Goal: Find specific page/section: Find specific page/section

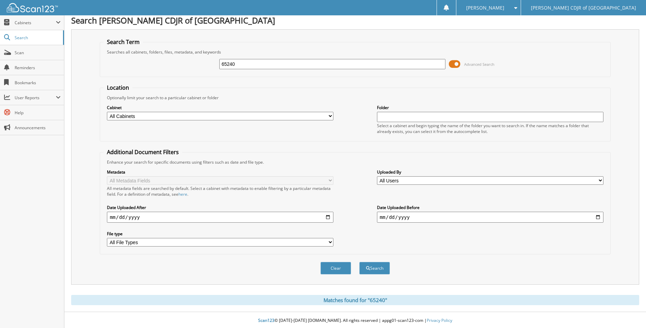
scroll to position [5, 0]
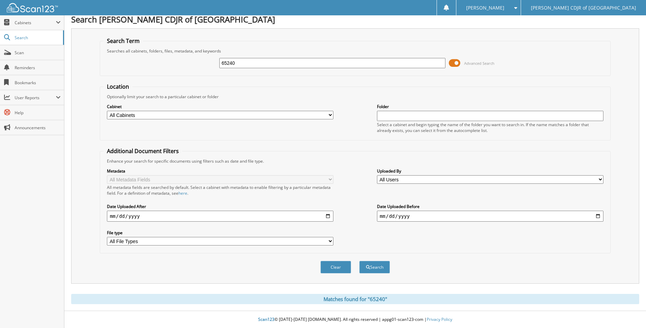
click at [359, 261] on button "Search" at bounding box center [374, 267] width 31 height 13
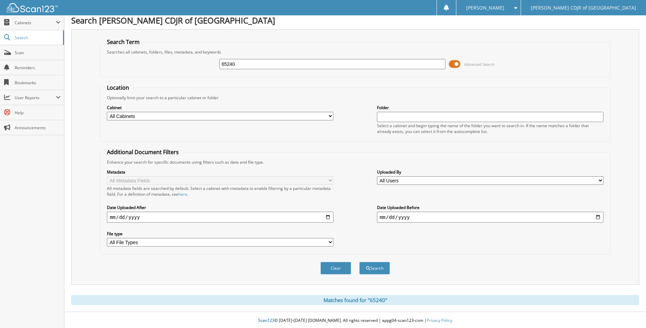
scroll to position [5, 0]
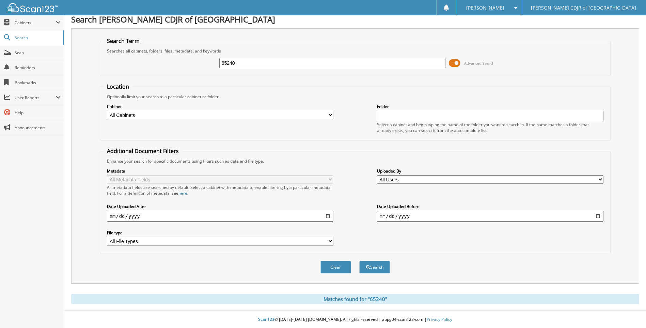
click at [242, 57] on div "65240" at bounding box center [332, 63] width 226 height 12
click at [246, 61] on input "65240" at bounding box center [332, 63] width 226 height 10
type input "6"
type input "65254"
click at [359, 261] on button "Search" at bounding box center [374, 267] width 31 height 13
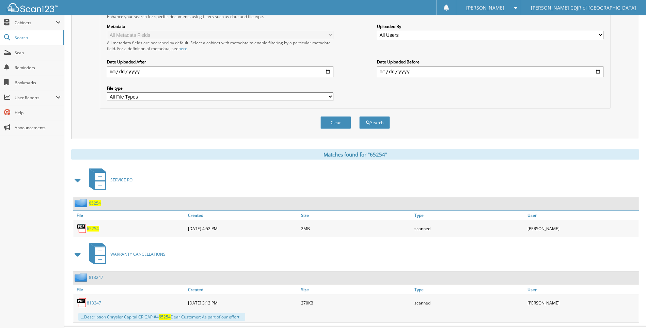
scroll to position [165, 0]
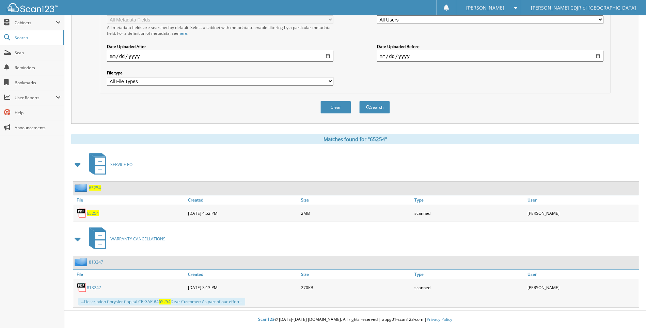
click at [91, 215] on span "65254" at bounding box center [93, 213] width 12 height 6
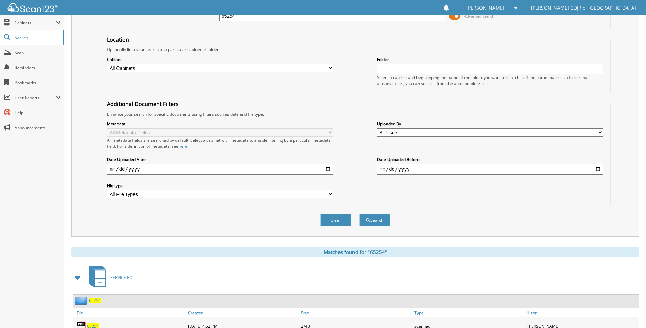
scroll to position [0, 0]
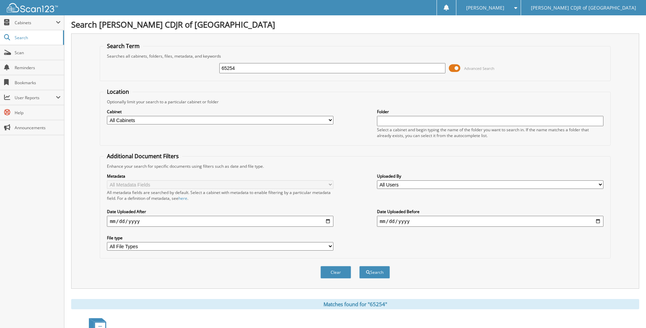
click at [238, 74] on div "65254" at bounding box center [332, 68] width 226 height 12
click at [238, 70] on input "65254" at bounding box center [332, 68] width 226 height 10
type input "6"
type input "65245"
click at [359, 266] on button "Search" at bounding box center [374, 272] width 31 height 13
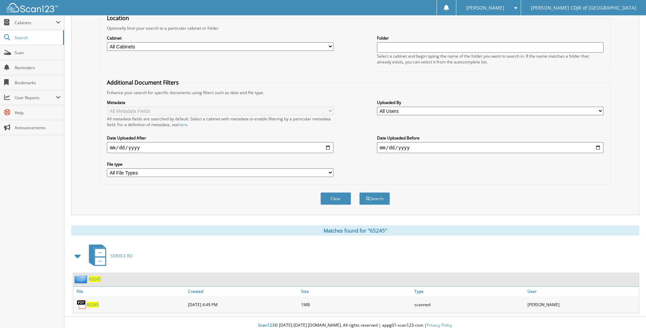
scroll to position [80, 0]
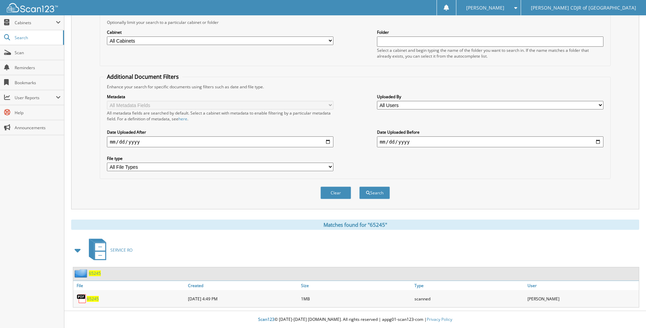
click at [94, 299] on span "65245" at bounding box center [93, 299] width 12 height 6
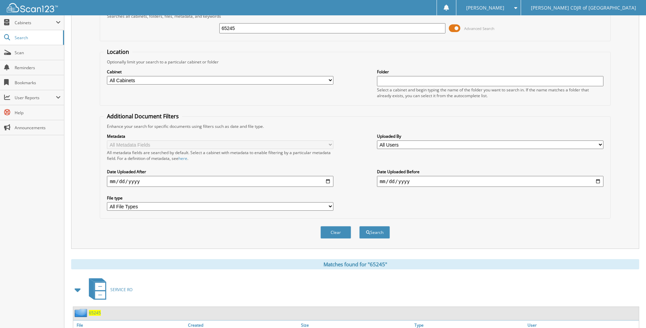
scroll to position [0, 0]
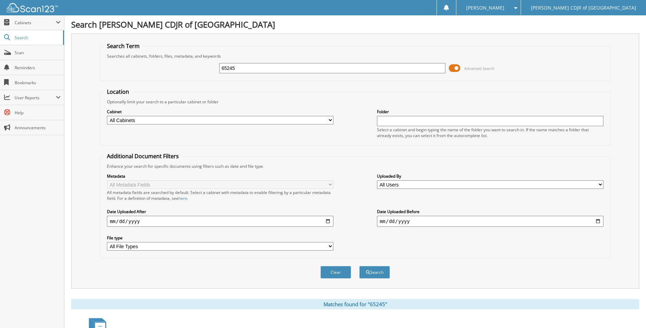
click at [239, 67] on input "65245" at bounding box center [332, 68] width 226 height 10
type input "6"
type input "65251"
click at [359, 266] on button "Search" at bounding box center [374, 272] width 31 height 13
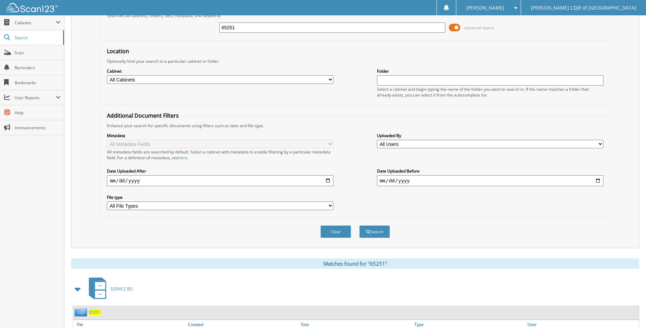
scroll to position [80, 0]
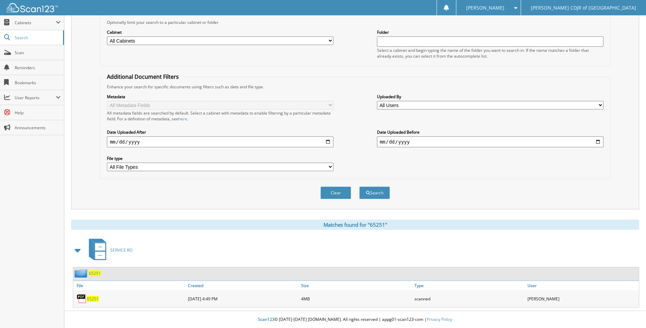
click at [92, 298] on span "65251" at bounding box center [93, 299] width 12 height 6
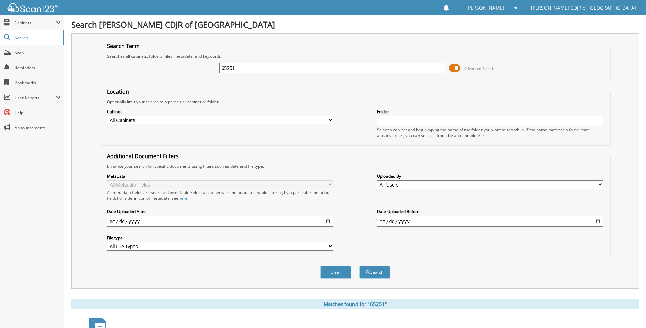
click at [271, 65] on input "65251" at bounding box center [332, 68] width 226 height 10
type input "6"
type input "65252"
click at [359, 266] on button "Search" at bounding box center [374, 272] width 31 height 13
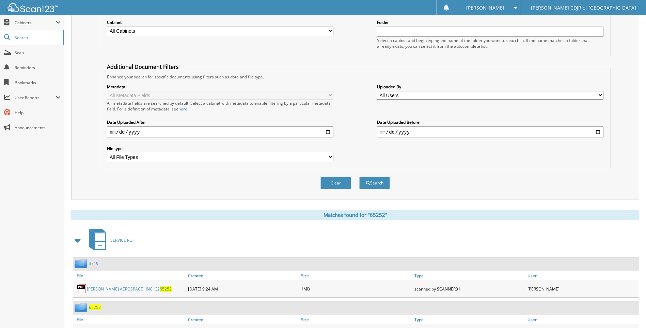
scroll to position [124, 0]
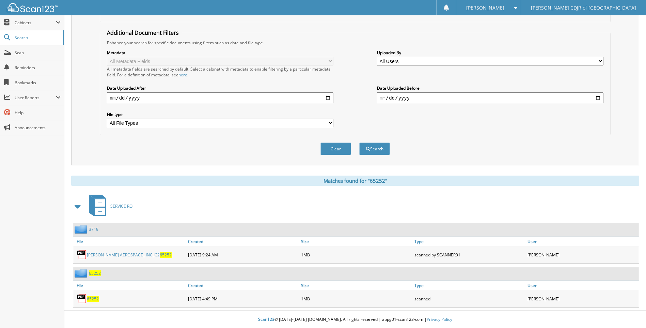
click at [94, 300] on span "65252" at bounding box center [93, 299] width 12 height 6
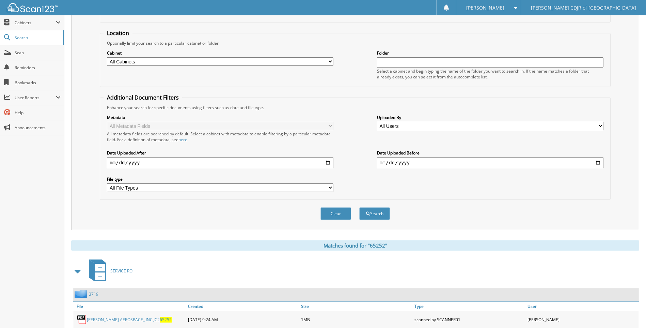
scroll to position [0, 0]
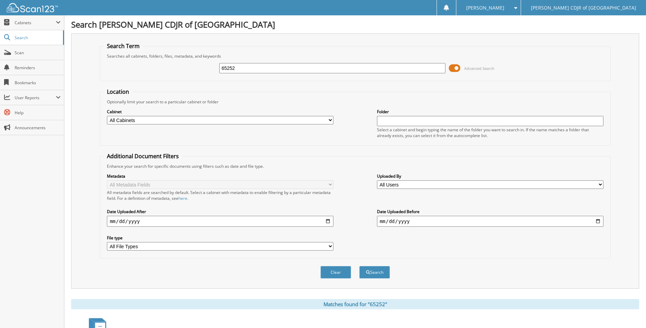
click at [248, 62] on div "65252 Advanced Search" at bounding box center [355, 68] width 503 height 18
click at [245, 70] on input "65252" at bounding box center [332, 68] width 226 height 10
type input "6"
type input "65260"
click at [359, 266] on button "Search" at bounding box center [374, 272] width 31 height 13
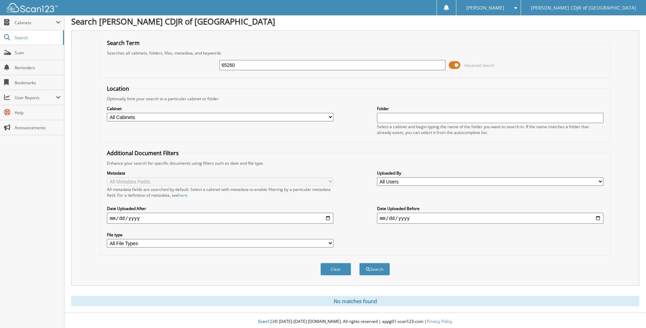
scroll to position [5, 0]
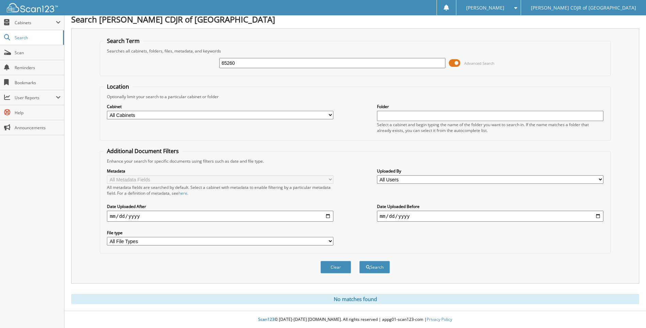
click at [359, 261] on button "Search" at bounding box center [374, 267] width 31 height 13
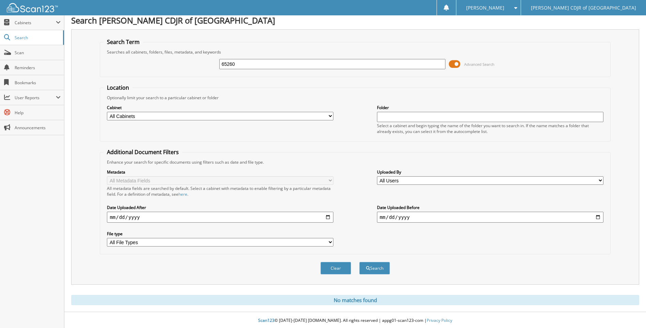
scroll to position [5, 0]
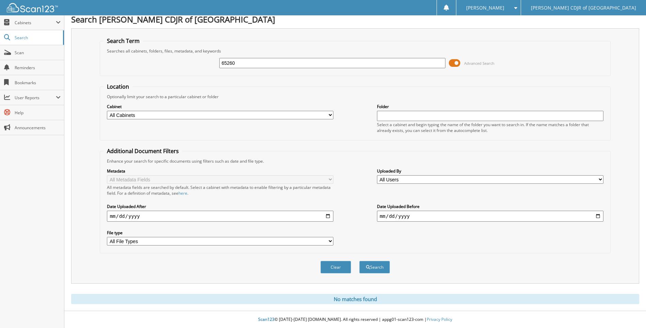
click at [237, 67] on div "65260" at bounding box center [332, 63] width 226 height 12
click at [237, 65] on input "65260" at bounding box center [332, 63] width 226 height 10
type input "6"
type input "65274"
click at [359, 261] on button "Search" at bounding box center [374, 267] width 31 height 13
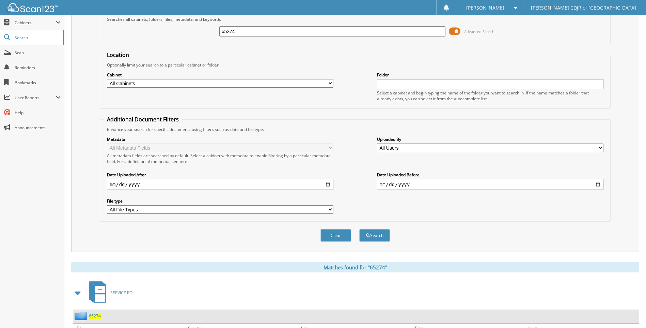
scroll to position [80, 0]
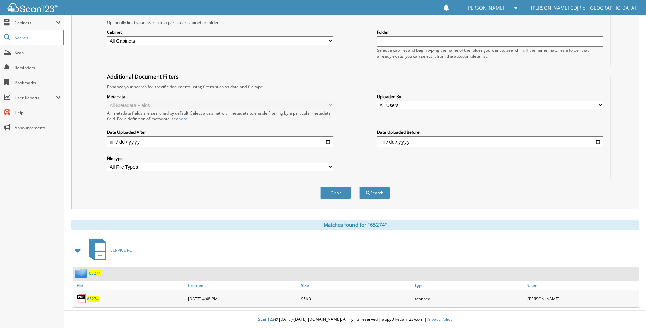
click at [96, 296] on span "65274" at bounding box center [93, 299] width 12 height 6
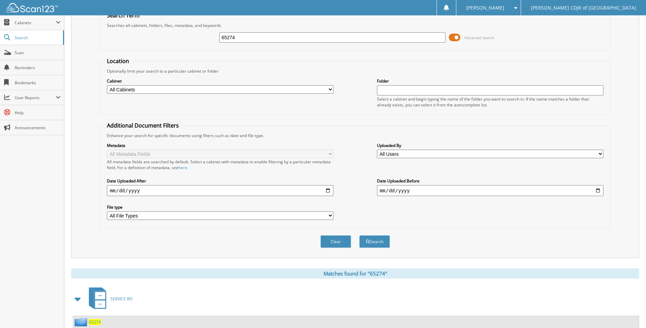
scroll to position [0, 0]
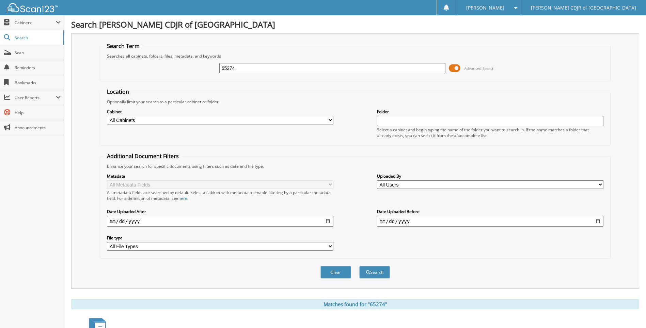
click at [244, 69] on input "65274" at bounding box center [332, 68] width 226 height 10
type input "6"
click at [253, 66] on input "65275" at bounding box center [332, 68] width 226 height 10
type input "65275"
click at [359, 266] on button "Search" at bounding box center [374, 272] width 31 height 13
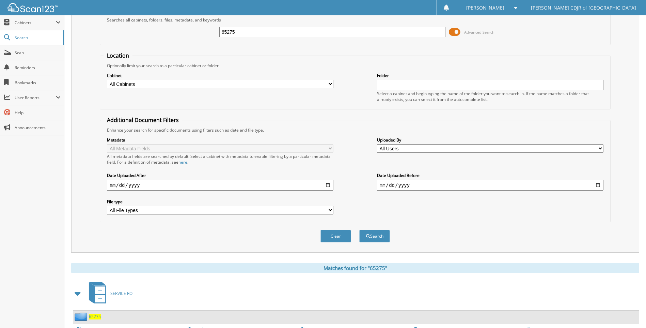
scroll to position [80, 0]
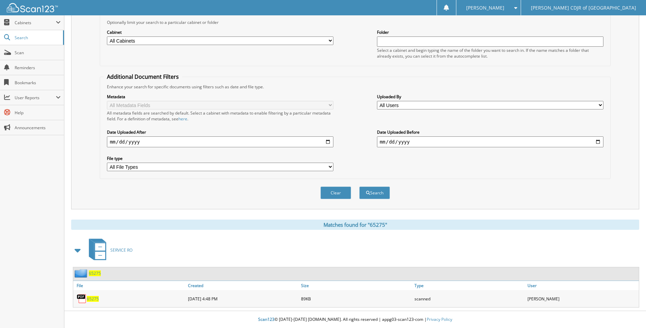
click at [93, 301] on span "65275" at bounding box center [93, 299] width 12 height 6
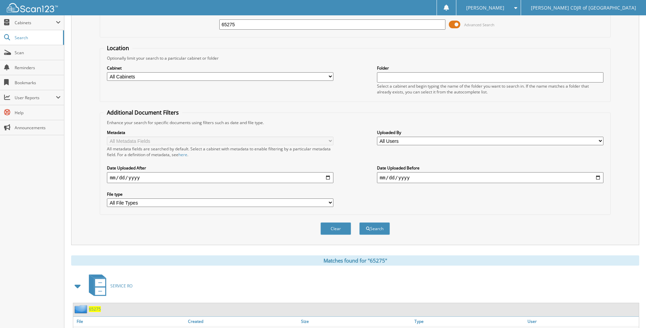
scroll to position [0, 0]
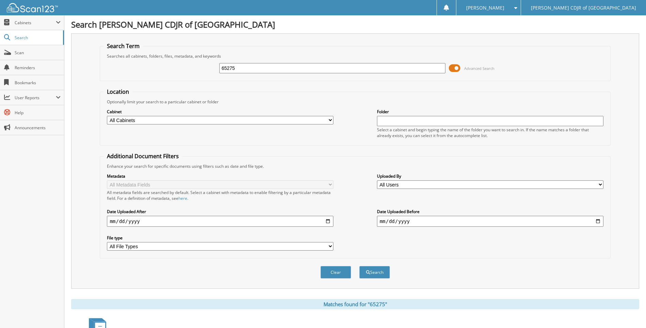
click at [242, 71] on input "65275" at bounding box center [332, 68] width 226 height 10
type input "65276"
click at [359, 266] on button "Search" at bounding box center [374, 272] width 31 height 13
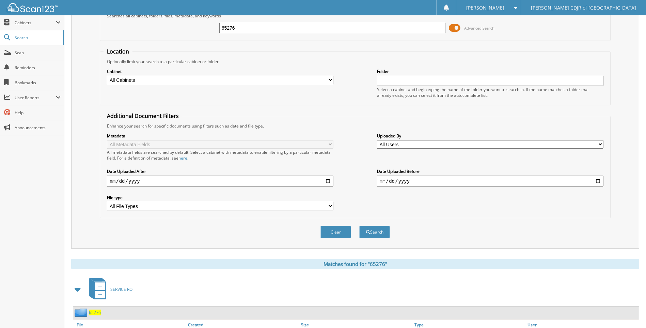
scroll to position [80, 0]
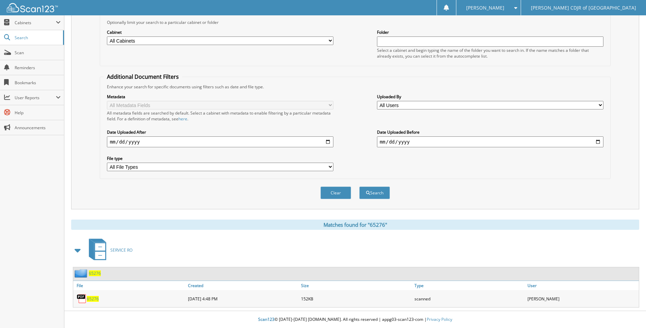
click at [87, 298] on span "65276" at bounding box center [93, 299] width 12 height 6
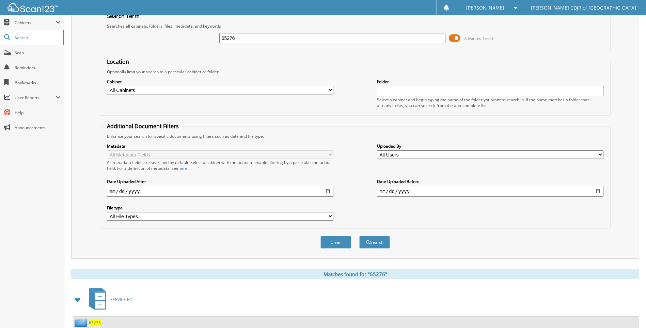
scroll to position [0, 0]
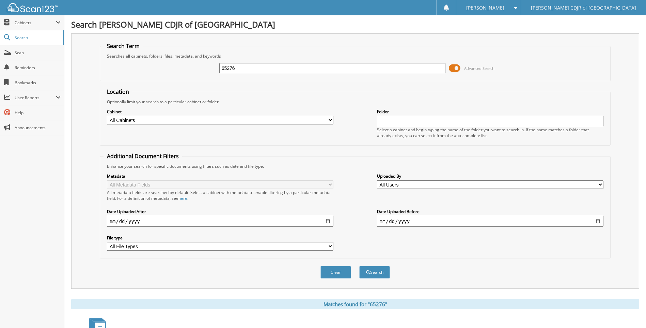
click at [269, 72] on input "65276" at bounding box center [332, 68] width 226 height 10
type input "65277"
click at [359, 266] on button "Search" at bounding box center [374, 272] width 31 height 13
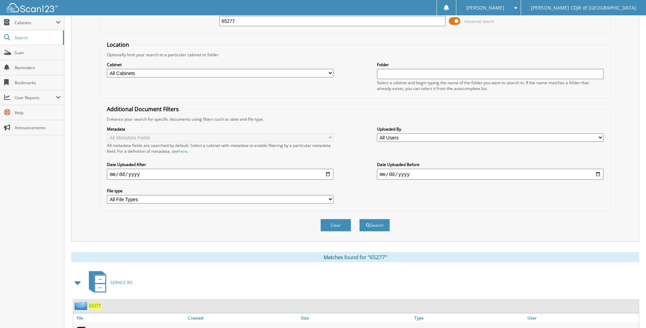
scroll to position [80, 0]
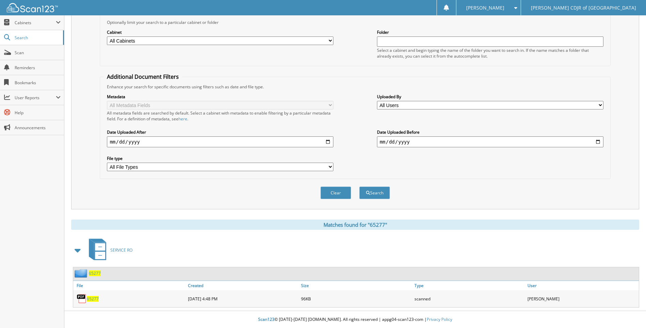
click at [94, 298] on span "65277" at bounding box center [93, 299] width 12 height 6
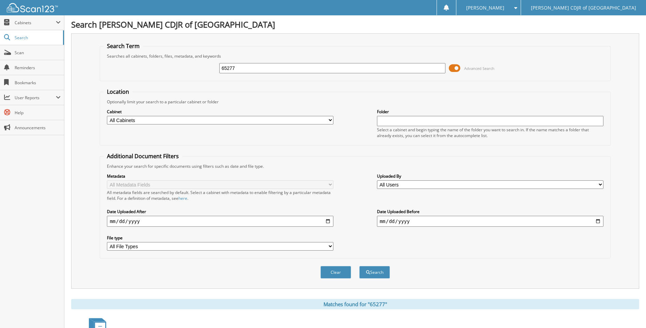
click at [247, 68] on input "65277" at bounding box center [332, 68] width 226 height 10
type input "6"
type input "65278"
click at [359, 266] on button "Search" at bounding box center [374, 272] width 31 height 13
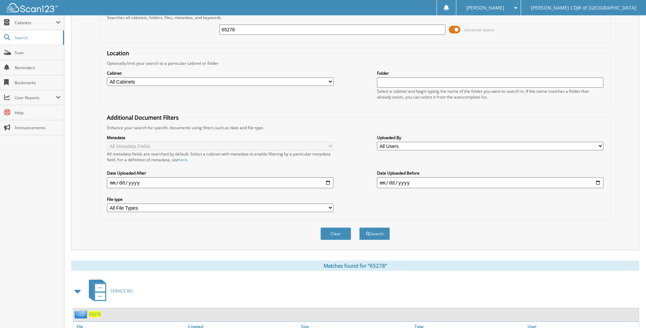
scroll to position [80, 0]
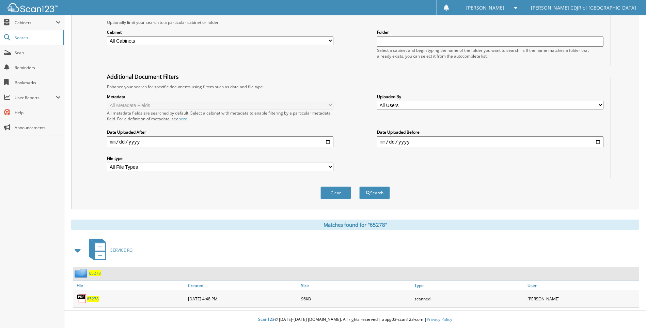
click at [94, 298] on span "65278" at bounding box center [93, 299] width 12 height 6
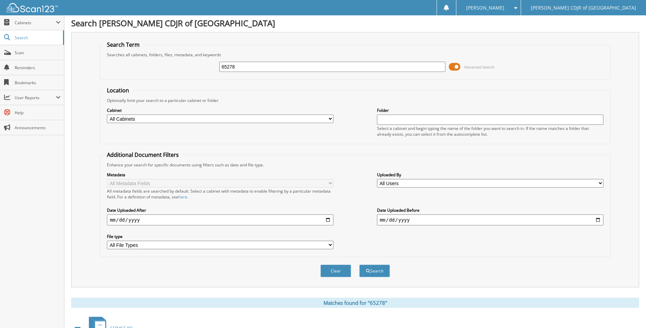
scroll to position [0, 0]
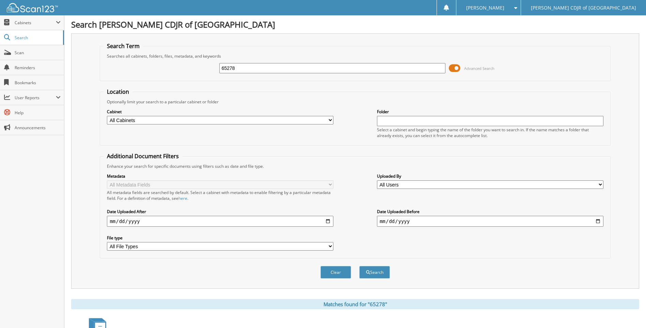
click at [270, 68] on input "65278" at bounding box center [332, 68] width 226 height 10
type input "6"
type input "65281"
click at [359, 266] on button "Search" at bounding box center [374, 272] width 31 height 13
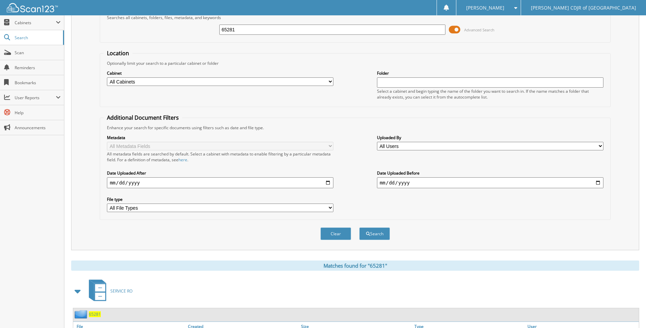
scroll to position [80, 0]
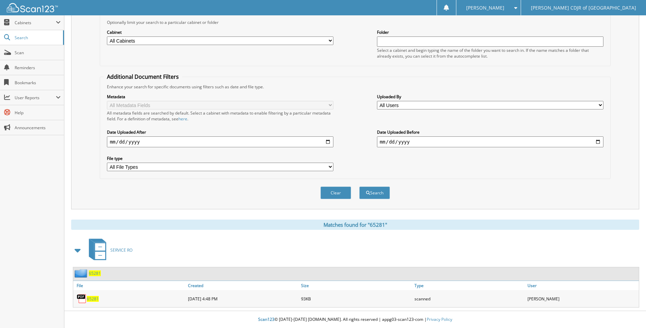
click at [95, 298] on span "65281" at bounding box center [93, 299] width 12 height 6
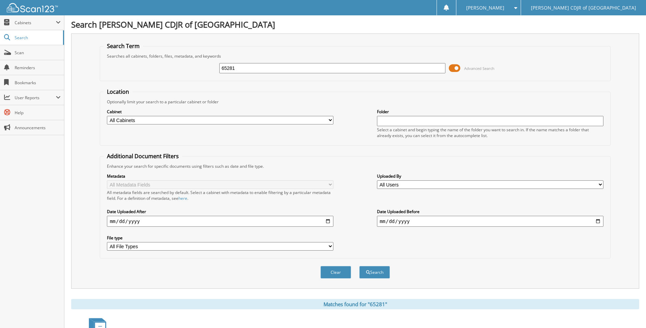
click at [307, 69] on input "65281" at bounding box center [332, 68] width 226 height 10
type input "6"
type input "65282"
click at [359, 266] on button "Search" at bounding box center [374, 272] width 31 height 13
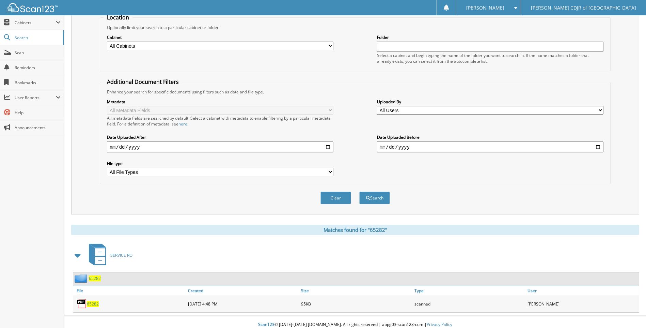
scroll to position [80, 0]
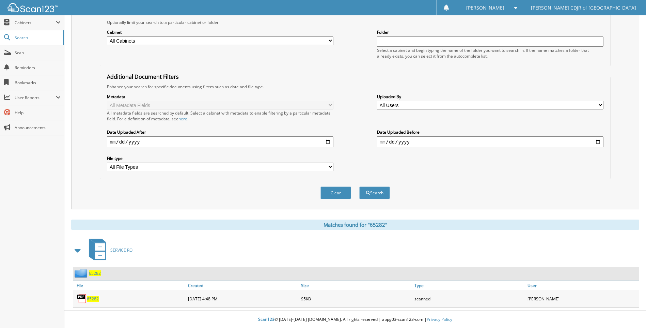
click at [96, 298] on span "65282" at bounding box center [93, 299] width 12 height 6
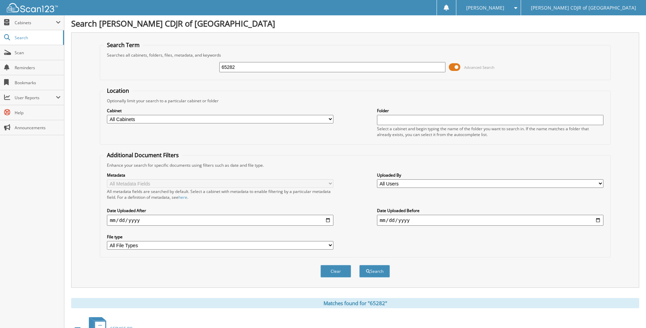
scroll to position [0, 0]
click at [256, 72] on input "65282" at bounding box center [332, 68] width 226 height 10
type input "65283"
click at [359, 266] on button "Search" at bounding box center [374, 272] width 31 height 13
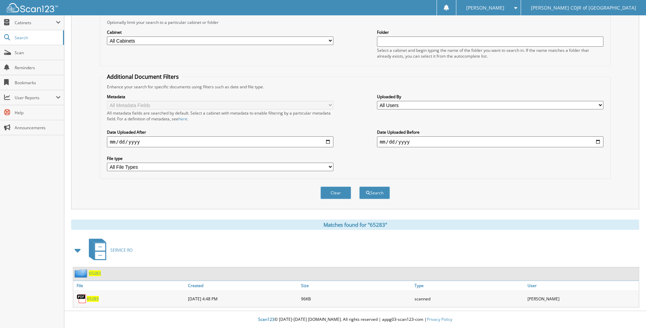
click at [95, 296] on link "65283" at bounding box center [93, 299] width 12 height 6
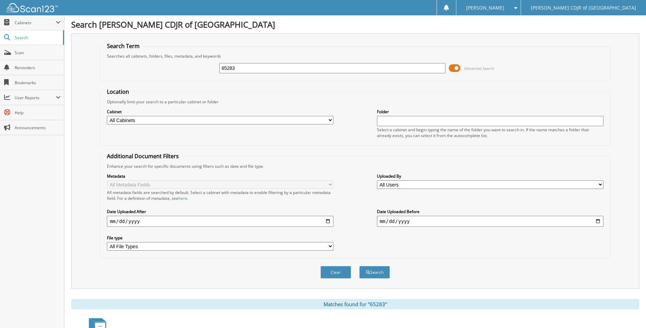
click at [250, 70] on input "65283" at bounding box center [332, 68] width 226 height 10
type input "65284"
click at [359, 266] on button "Search" at bounding box center [374, 272] width 31 height 13
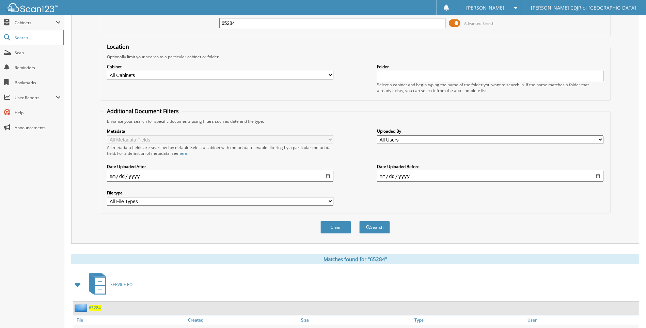
scroll to position [80, 0]
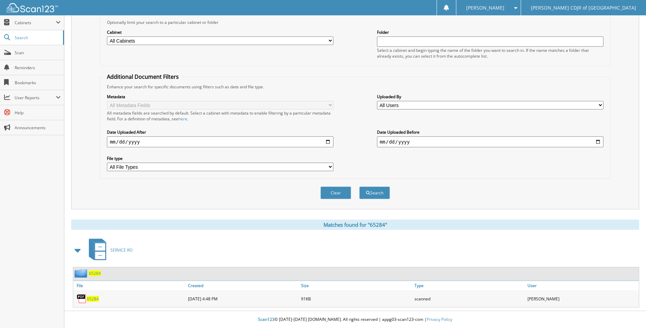
click at [94, 297] on span "65284" at bounding box center [93, 299] width 12 height 6
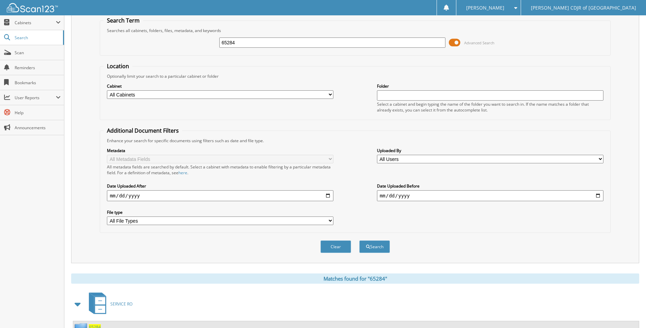
scroll to position [0, 0]
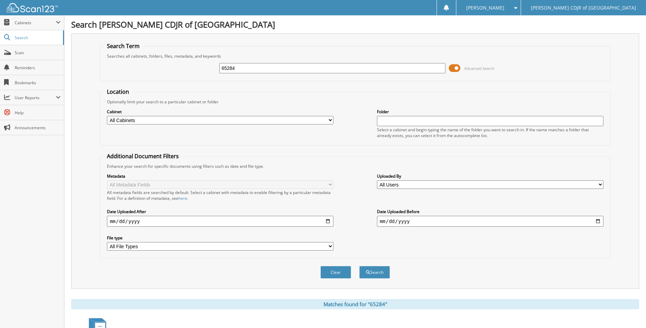
click at [246, 71] on input "65284" at bounding box center [332, 68] width 226 height 10
type input "65285"
click at [359, 266] on button "Search" at bounding box center [374, 272] width 31 height 13
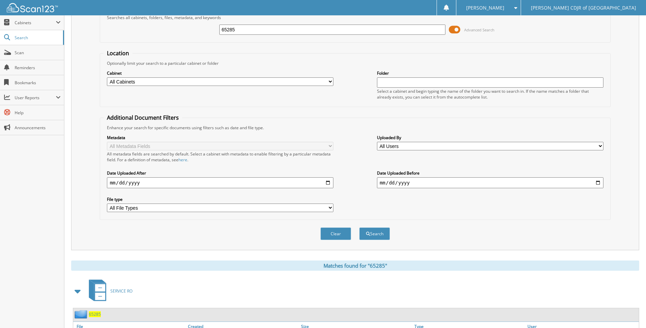
scroll to position [80, 0]
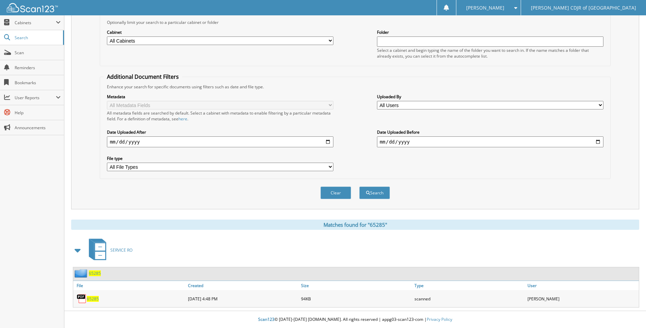
click at [92, 298] on span "65285" at bounding box center [93, 299] width 12 height 6
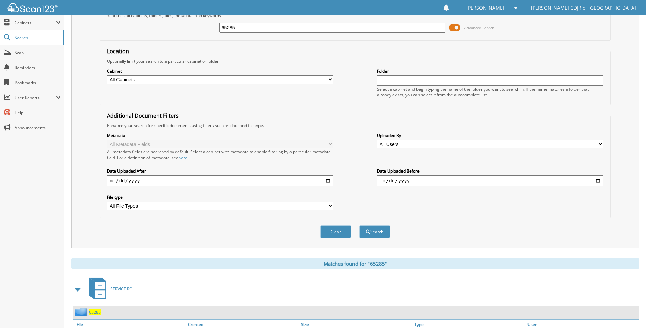
scroll to position [0, 0]
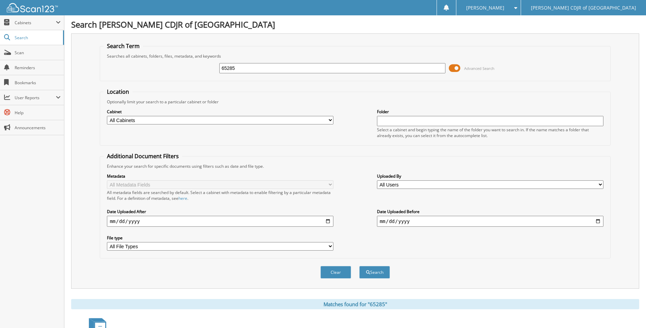
click at [291, 65] on input "65285" at bounding box center [332, 68] width 226 height 10
type input "65287"
click at [359, 266] on button "Search" at bounding box center [374, 272] width 31 height 13
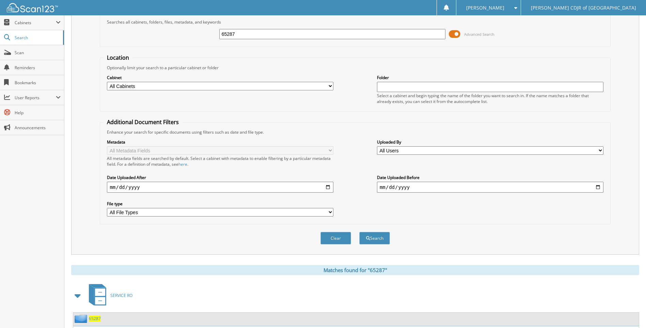
scroll to position [80, 0]
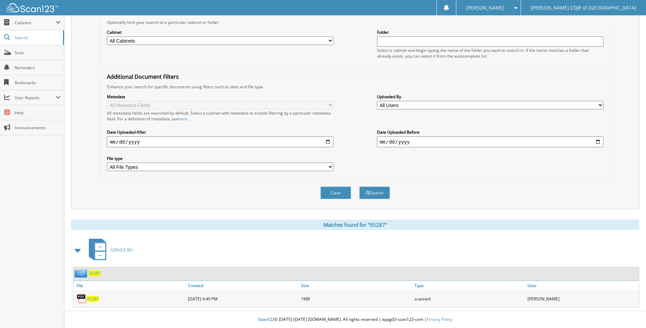
click at [96, 297] on span "65287" at bounding box center [93, 299] width 12 height 6
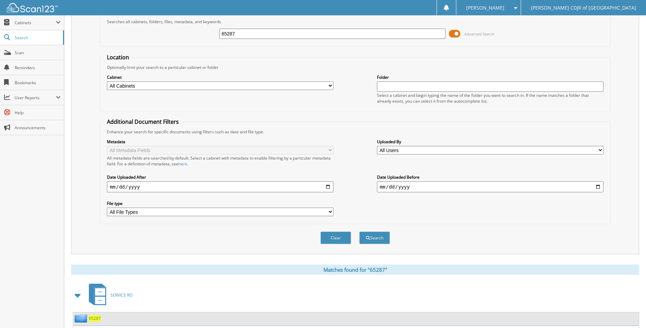
scroll to position [0, 0]
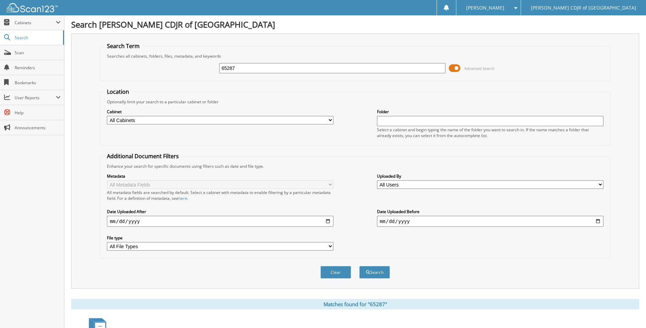
click at [240, 65] on input "65287" at bounding box center [332, 68] width 226 height 10
type input "6"
type input "65295"
click at [359, 266] on button "Search" at bounding box center [374, 272] width 31 height 13
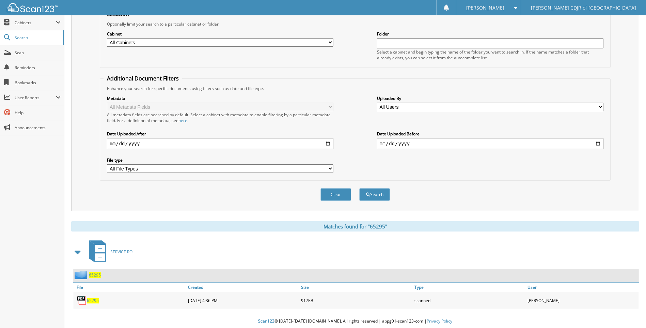
scroll to position [80, 0]
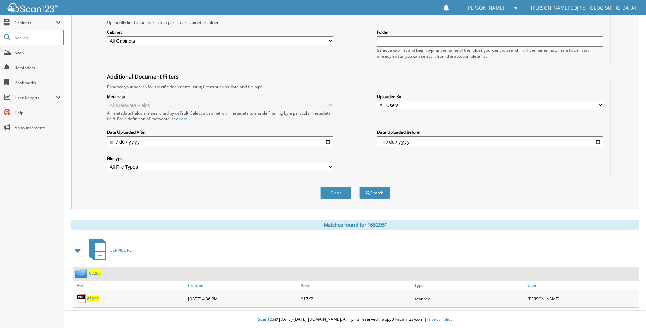
click at [92, 300] on span "65295" at bounding box center [93, 299] width 12 height 6
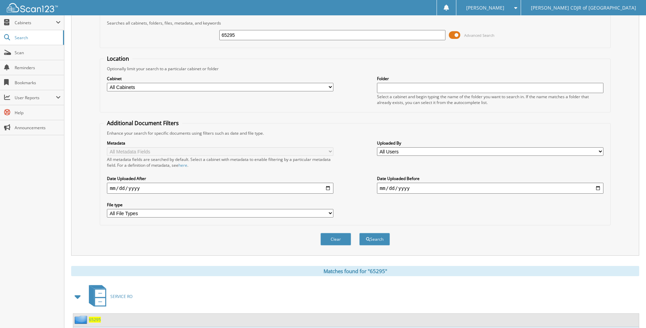
scroll to position [0, 0]
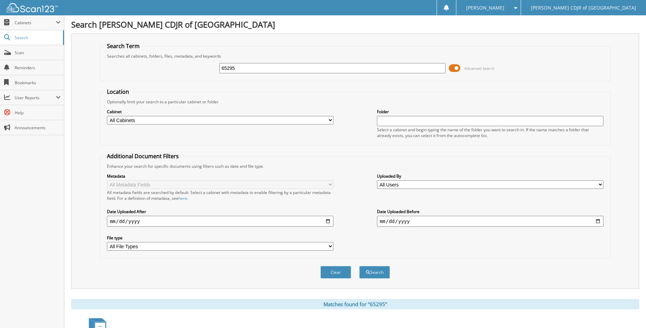
click at [242, 69] on input "65295" at bounding box center [332, 68] width 226 height 10
type input "65298"
click at [359, 266] on button "Search" at bounding box center [374, 272] width 31 height 13
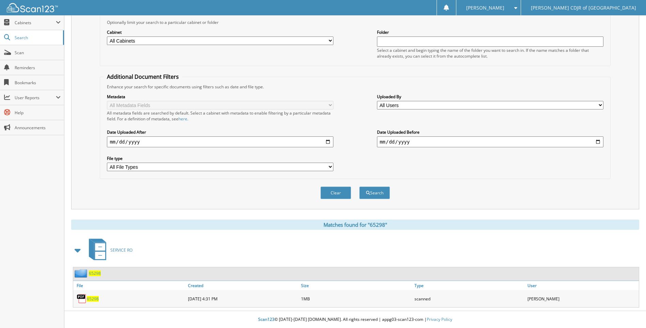
click at [93, 296] on link "65298" at bounding box center [93, 299] width 12 height 6
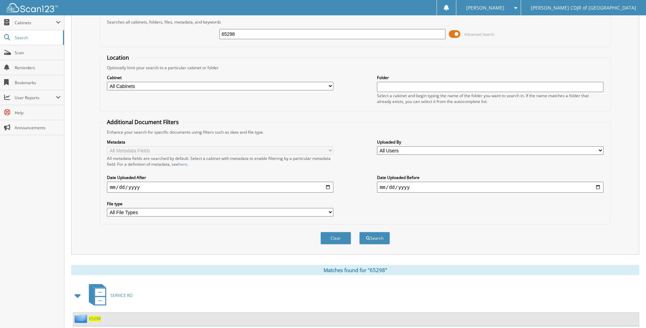
scroll to position [0, 0]
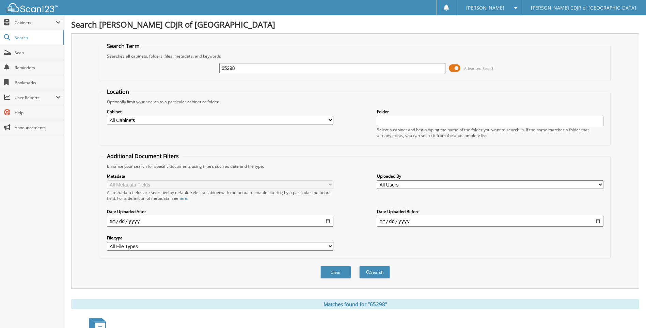
click at [244, 67] on input "65298" at bounding box center [332, 68] width 226 height 10
type input "6"
type input "65303"
click at [359, 266] on button "Search" at bounding box center [374, 272] width 31 height 13
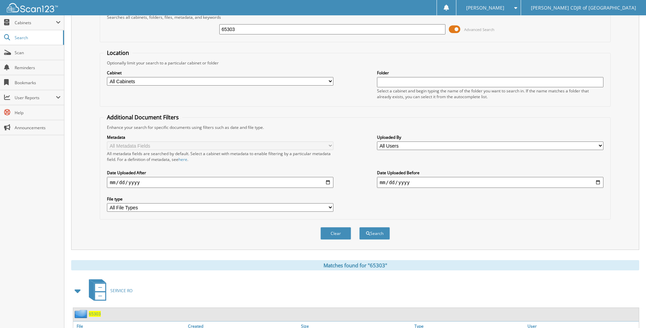
scroll to position [80, 0]
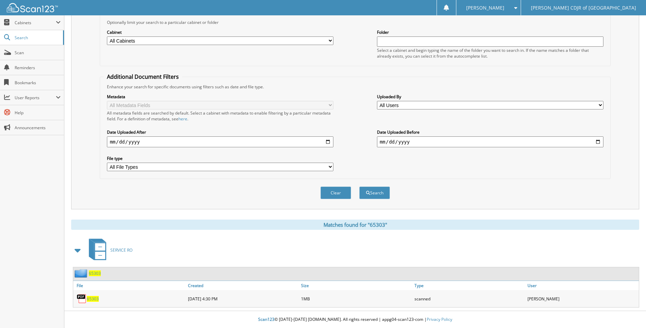
click at [94, 297] on span "65303" at bounding box center [93, 299] width 12 height 6
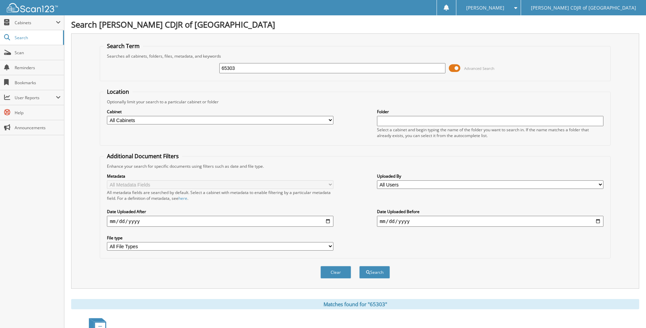
click at [249, 67] on input "65303" at bounding box center [332, 68] width 226 height 10
type input "6"
type input "65322"
click at [359, 266] on button "Search" at bounding box center [374, 272] width 31 height 13
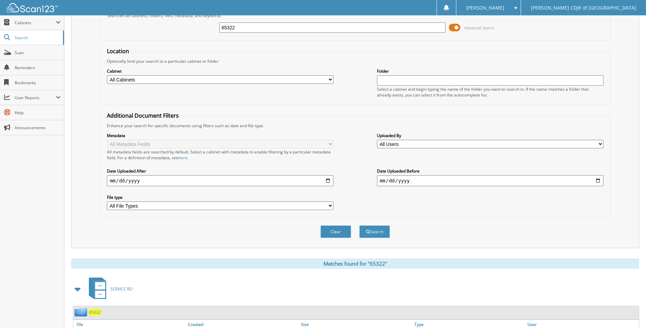
scroll to position [80, 0]
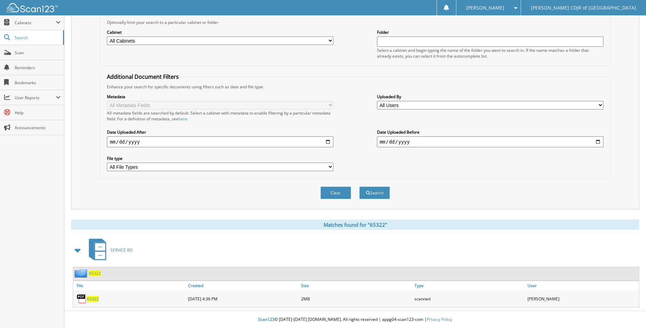
click at [94, 297] on span "65322" at bounding box center [93, 299] width 12 height 6
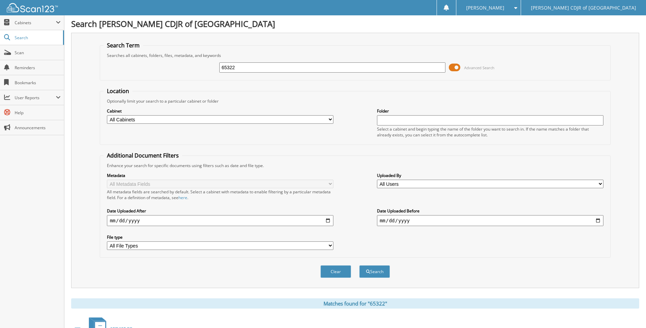
scroll to position [0, 0]
click at [240, 71] on input "65322" at bounding box center [332, 68] width 226 height 10
type input "6"
type input "65328"
click at [359, 266] on button "Search" at bounding box center [374, 272] width 31 height 13
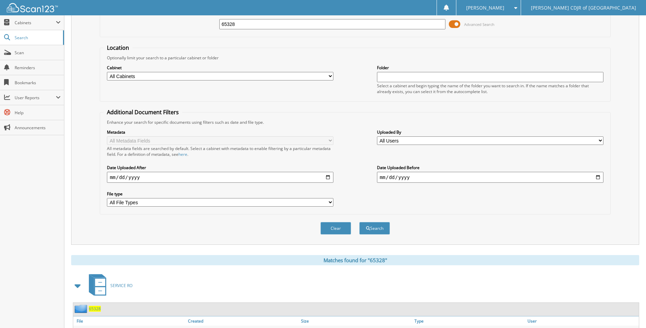
scroll to position [80, 0]
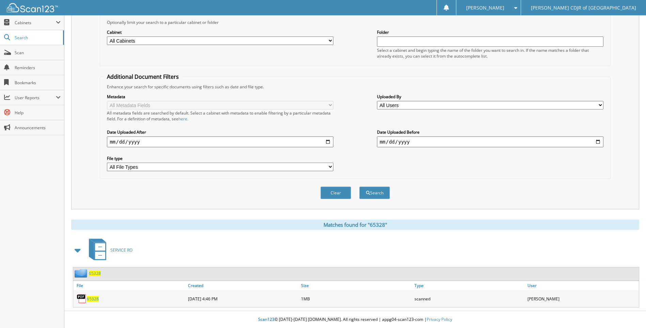
click at [92, 298] on span "65328" at bounding box center [93, 299] width 12 height 6
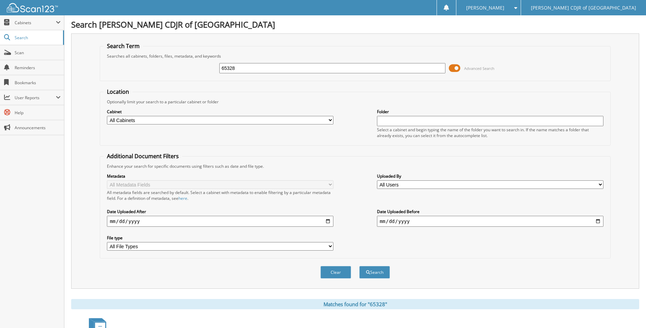
click at [251, 68] on input "65328" at bounding box center [332, 68] width 226 height 10
type input "6"
type input "65330"
click at [359, 266] on button "Search" at bounding box center [374, 272] width 31 height 13
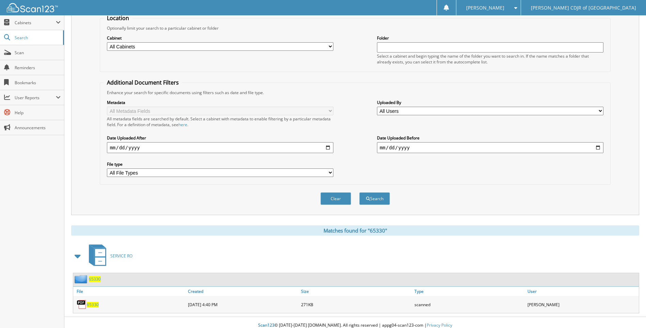
scroll to position [80, 0]
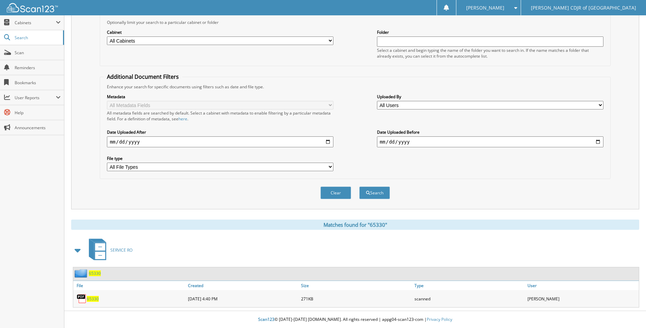
click at [87, 298] on span "65330" at bounding box center [93, 299] width 12 height 6
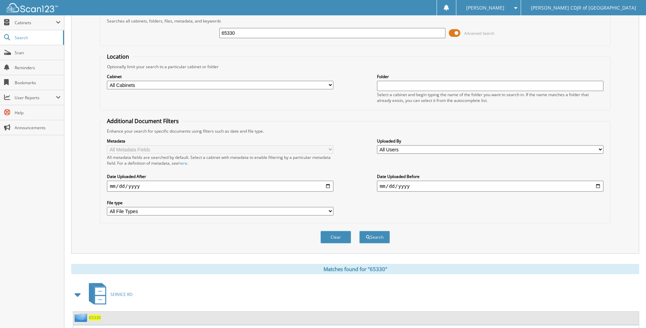
scroll to position [0, 0]
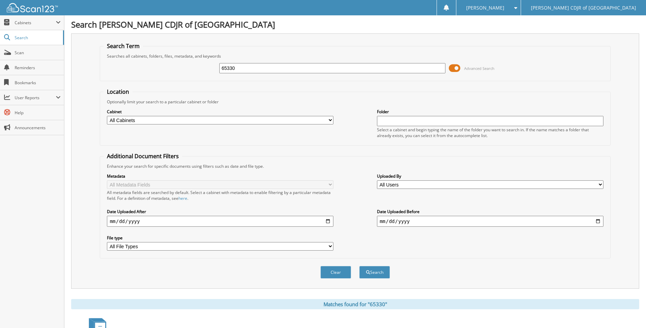
click at [254, 71] on input "65330" at bounding box center [332, 68] width 226 height 10
type input "65331"
click at [359, 266] on button "Search" at bounding box center [374, 272] width 31 height 13
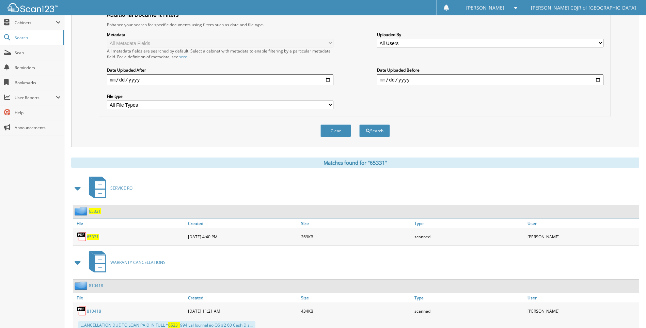
scroll to position [165, 0]
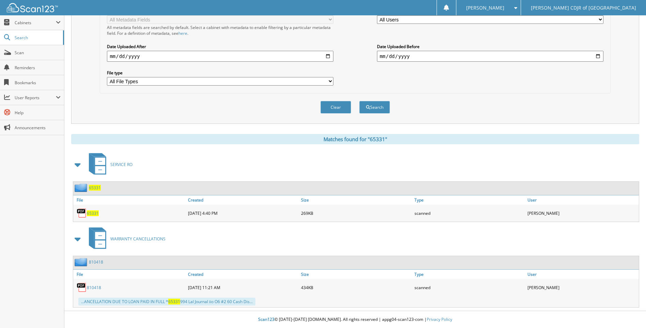
click at [94, 211] on span "65331" at bounding box center [93, 213] width 12 height 6
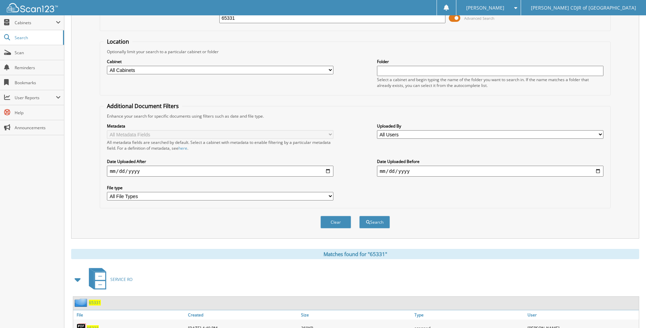
scroll to position [0, 0]
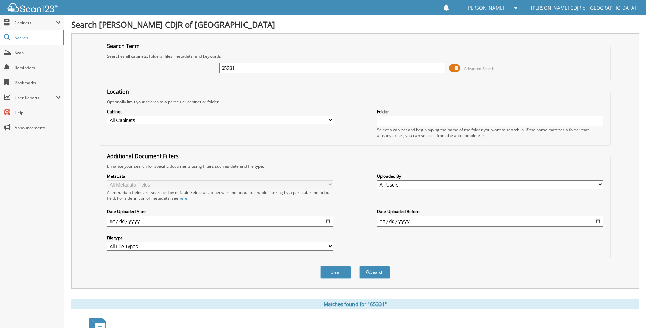
click at [245, 67] on input "65331" at bounding box center [332, 68] width 226 height 10
type input "65332"
click at [359, 266] on button "Search" at bounding box center [374, 272] width 31 height 13
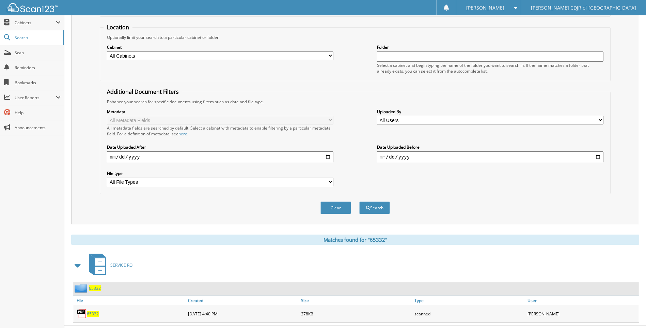
scroll to position [80, 0]
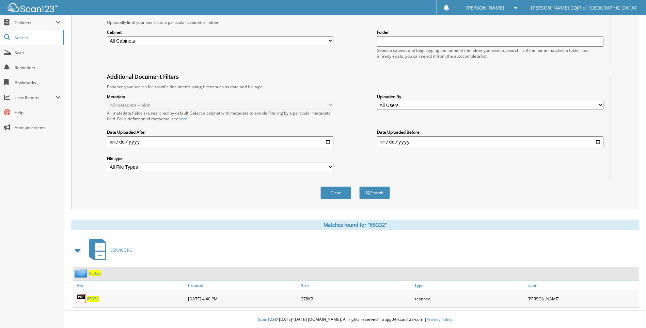
click at [92, 299] on span "65332" at bounding box center [93, 299] width 12 height 6
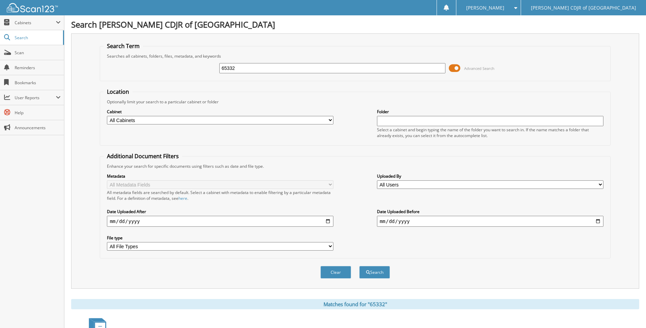
click at [241, 69] on input "65332" at bounding box center [332, 68] width 226 height 10
type input "6"
type input "65333"
click at [359, 266] on button "Search" at bounding box center [374, 272] width 31 height 13
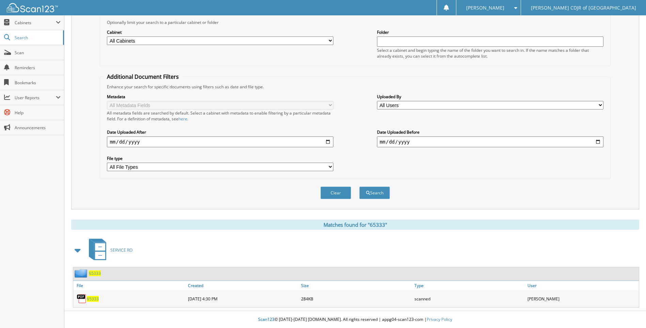
click at [93, 298] on span "65333" at bounding box center [93, 299] width 12 height 6
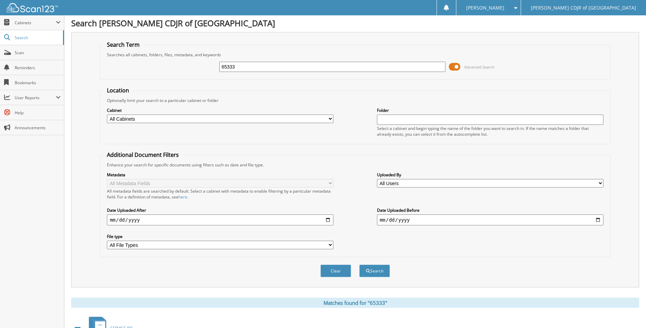
scroll to position [0, 0]
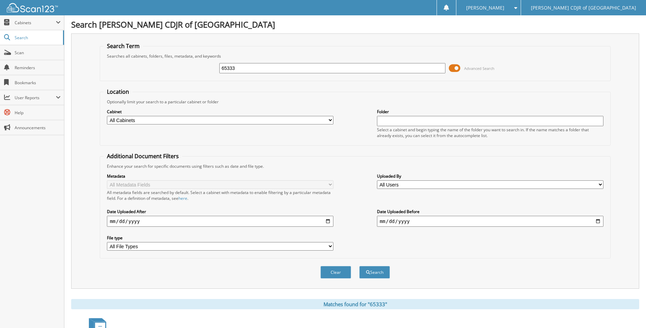
drag, startPoint x: 294, startPoint y: 156, endPoint x: 238, endPoint y: 69, distance: 104.0
click at [238, 69] on input "65333" at bounding box center [332, 68] width 226 height 10
type input "65335"
click at [359, 266] on button "Search" at bounding box center [374, 272] width 31 height 13
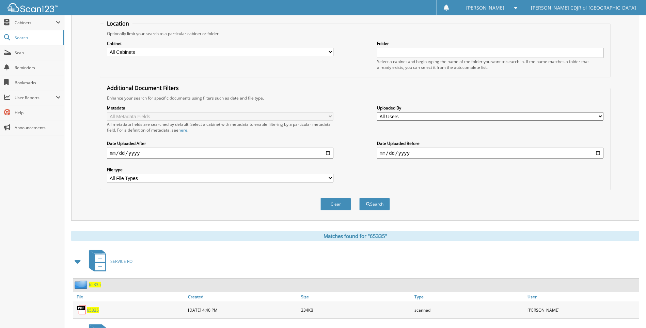
scroll to position [165, 0]
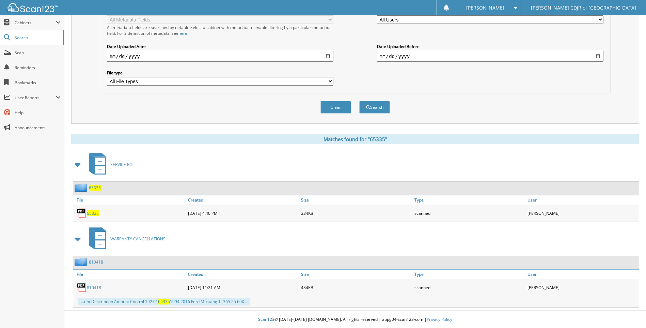
click at [95, 213] on span "65335" at bounding box center [93, 213] width 12 height 6
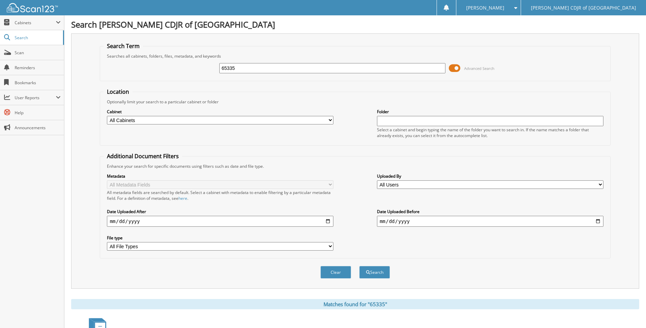
click at [239, 68] on input "65335" at bounding box center [332, 68] width 226 height 10
type input "65337"
click at [359, 266] on button "Search" at bounding box center [374, 272] width 31 height 13
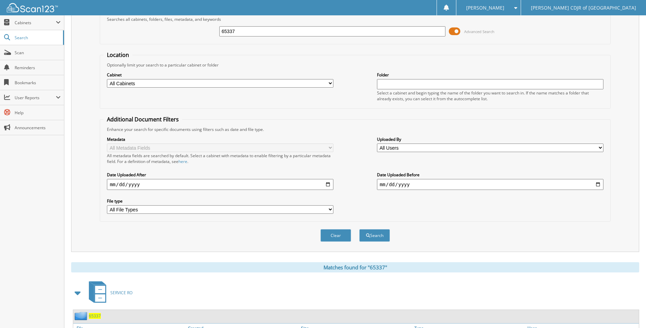
scroll to position [80, 0]
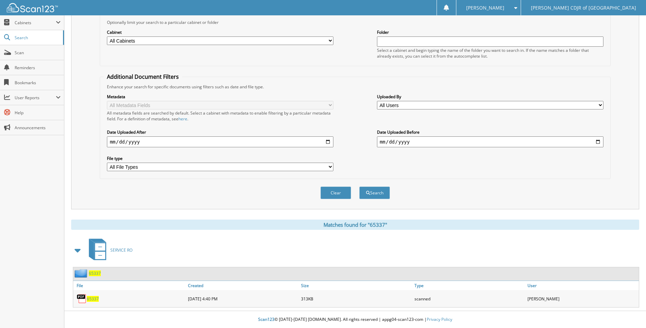
click at [95, 298] on span "65337" at bounding box center [93, 299] width 12 height 6
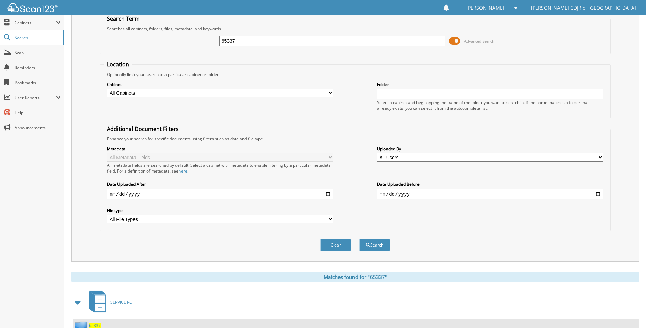
scroll to position [0, 0]
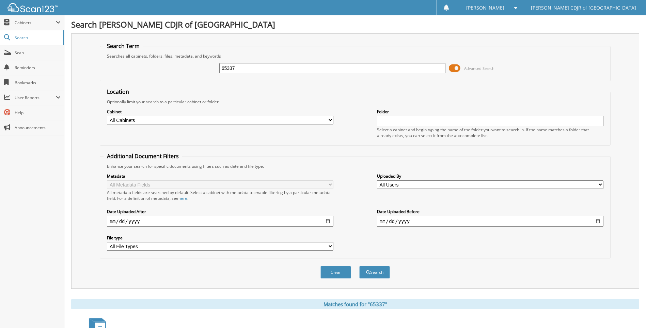
click at [246, 64] on input "65337" at bounding box center [332, 68] width 226 height 10
type input "65338"
click at [359, 266] on button "Search" at bounding box center [374, 272] width 31 height 13
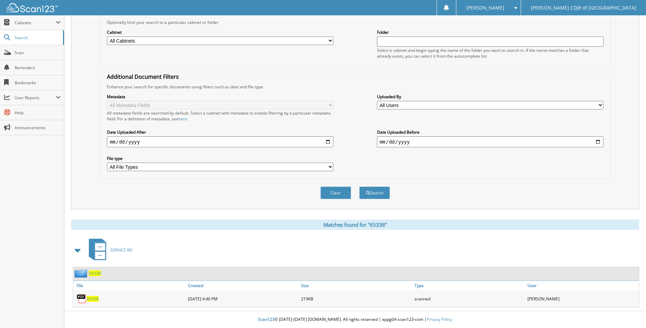
click at [92, 297] on span "65338" at bounding box center [93, 299] width 12 height 6
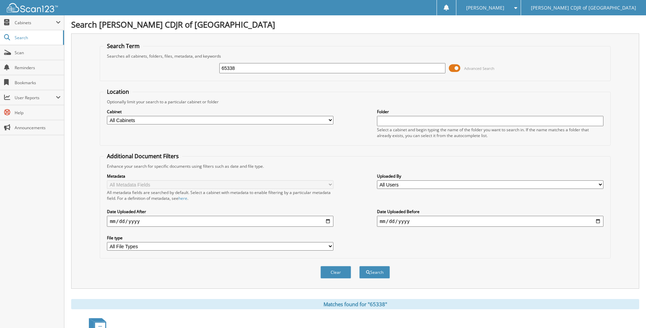
click at [241, 63] on div "65338" at bounding box center [332, 68] width 226 height 12
type input "65339"
click at [359, 266] on button "Search" at bounding box center [374, 272] width 31 height 13
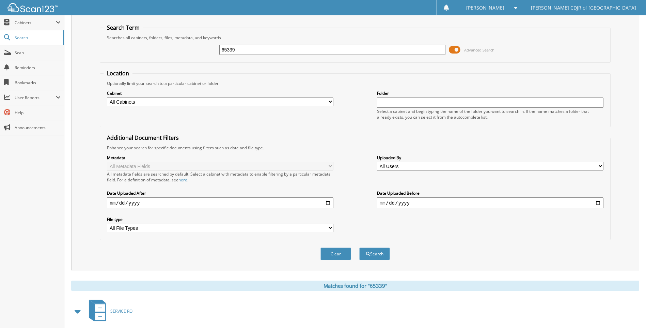
scroll to position [80, 0]
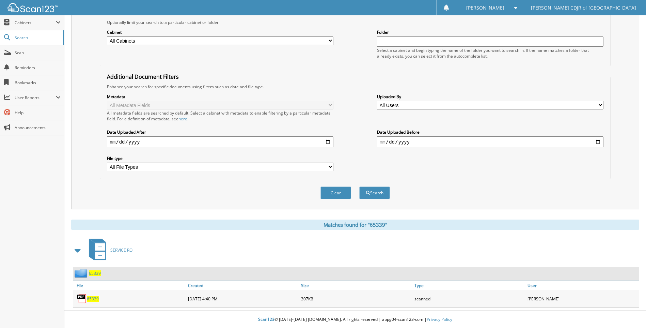
click at [90, 298] on span "65339" at bounding box center [93, 299] width 12 height 6
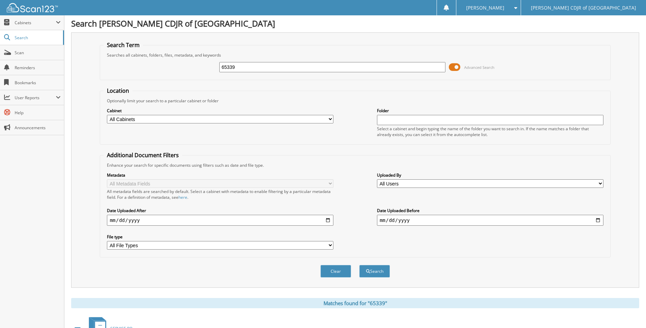
scroll to position [0, 0]
click at [242, 70] on input "65339" at bounding box center [332, 68] width 226 height 10
type input "6533965343"
click at [359, 266] on button "Search" at bounding box center [374, 272] width 31 height 13
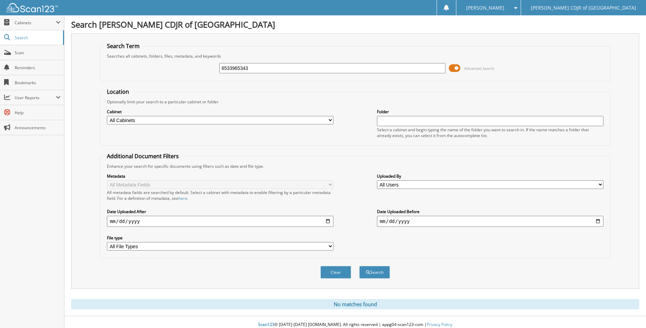
click at [250, 69] on input "6533965343" at bounding box center [332, 68] width 226 height 10
type input "6"
type input "65343"
click at [359, 266] on button "Search" at bounding box center [374, 272] width 31 height 13
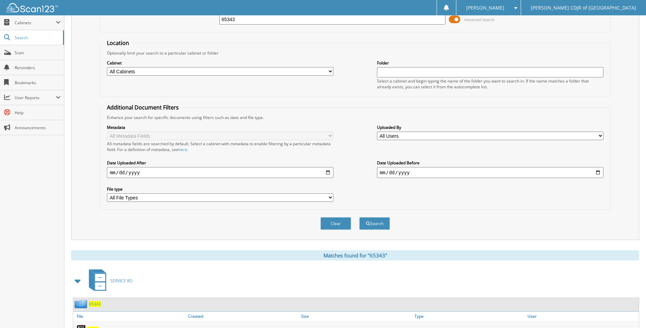
scroll to position [80, 0]
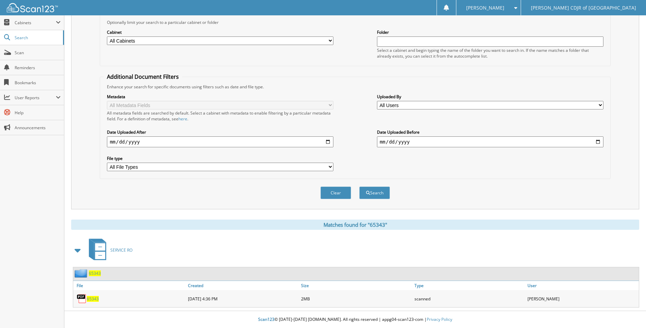
click at [93, 299] on span "65343" at bounding box center [93, 299] width 12 height 6
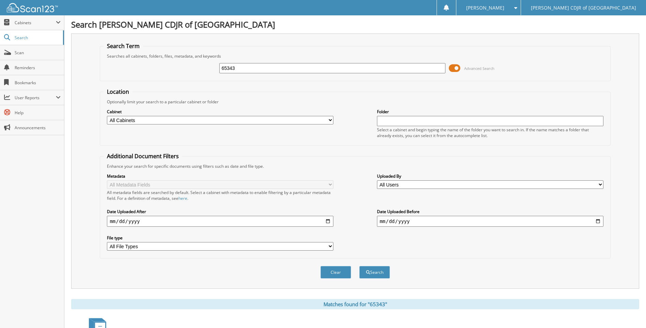
click at [256, 68] on input "65343" at bounding box center [332, 68] width 226 height 10
type input "6"
type input "65347"
click at [359, 266] on button "Search" at bounding box center [374, 272] width 31 height 13
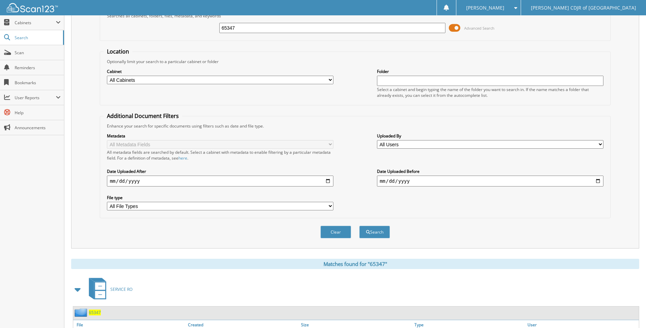
scroll to position [80, 0]
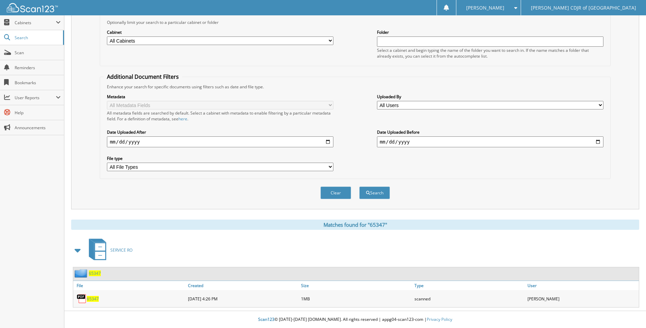
click at [98, 298] on span "65347" at bounding box center [93, 299] width 12 height 6
click at [25, 54] on span "Scan" at bounding box center [38, 53] width 46 height 6
